Goal: Go to known website: Access a specific website the user already knows

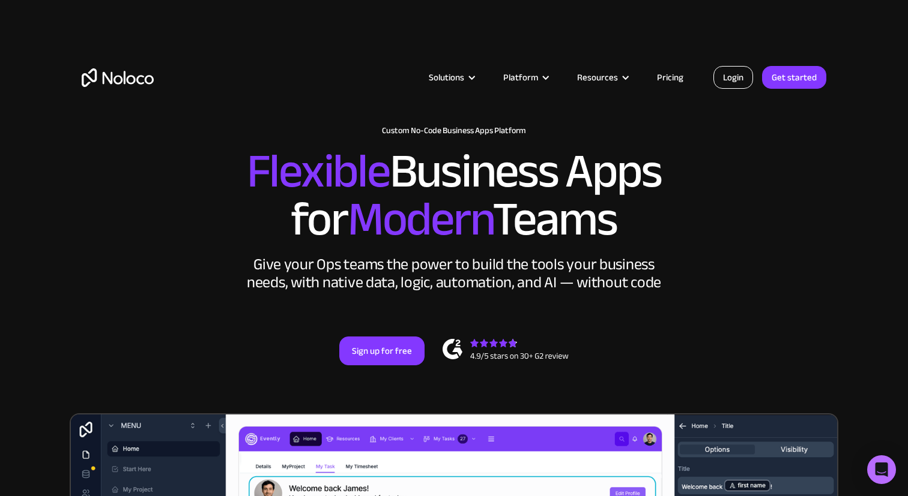
click at [721, 83] on link "Login" at bounding box center [733, 77] width 40 height 23
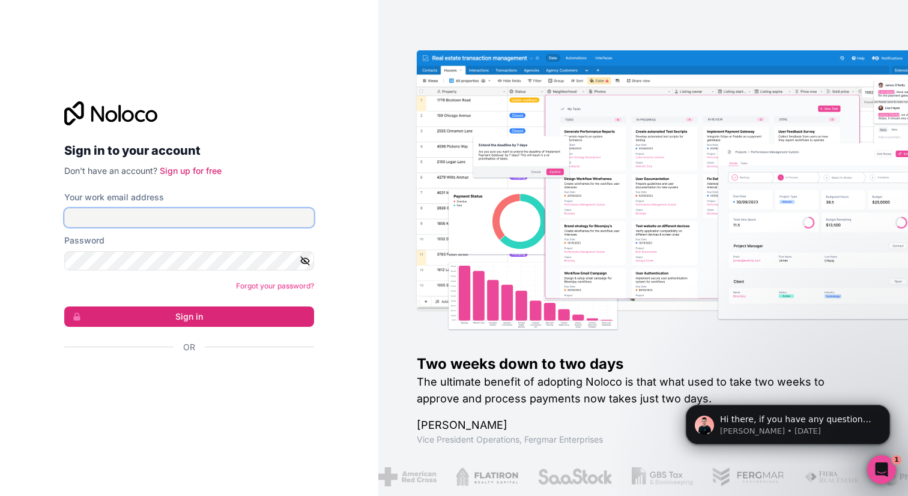
type input "[EMAIL_ADDRESS][DOMAIN_NAME]"
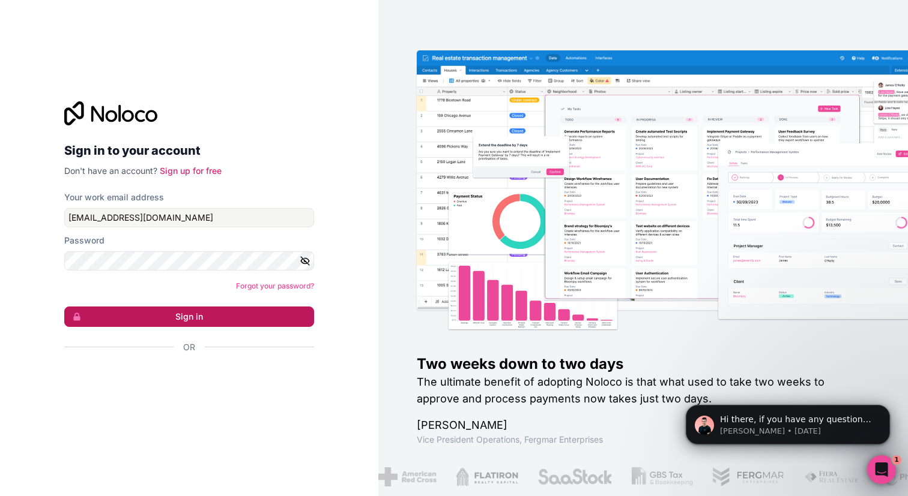
click at [265, 316] on button "Sign in" at bounding box center [189, 317] width 250 height 20
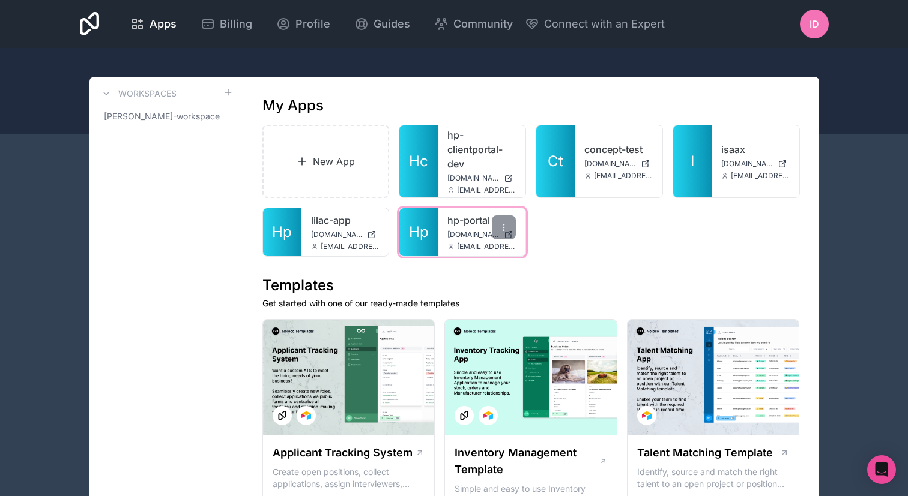
click at [455, 240] on div "hp-portal [DOMAIN_NAME] [EMAIL_ADDRESS][DOMAIN_NAME]" at bounding box center [482, 232] width 88 height 48
click at [460, 237] on span "[DOMAIN_NAME]" at bounding box center [473, 235] width 52 height 10
